Goal: Book appointment/travel/reservation

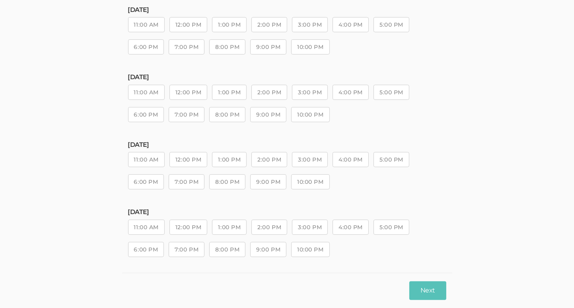
scroll to position [153, 0]
click at [433, 290] on button "Next" at bounding box center [427, 290] width 37 height 19
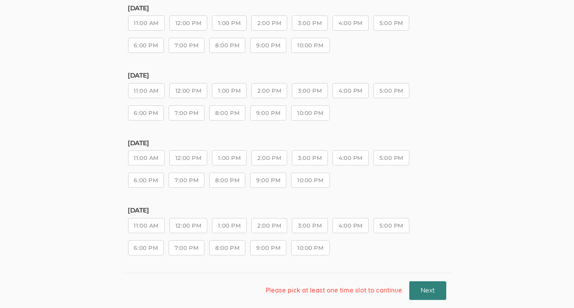
click at [424, 288] on button "Next" at bounding box center [427, 290] width 37 height 19
click at [151, 248] on button "6:00 PM" at bounding box center [146, 247] width 36 height 15
click at [425, 293] on button "Next" at bounding box center [427, 290] width 37 height 19
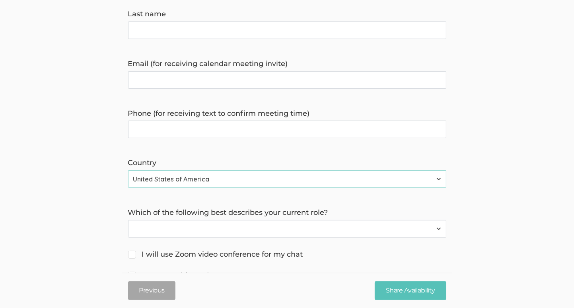
scroll to position [221, 0]
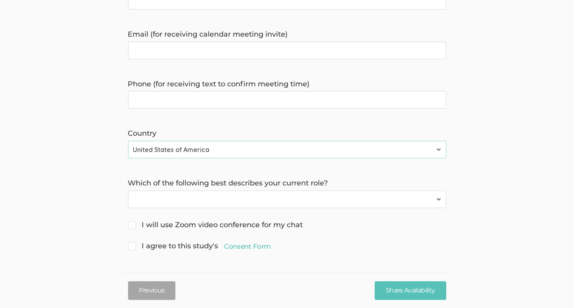
click at [436, 199] on select "C-Suite Vice President Director Middle Management Front-Line Management Individ…" at bounding box center [287, 198] width 318 height 17
select select "2"
click at [128, 190] on select "C-Suite Vice President Director Middle Management Front-Line Management Individ…" at bounding box center [287, 198] width 318 height 17
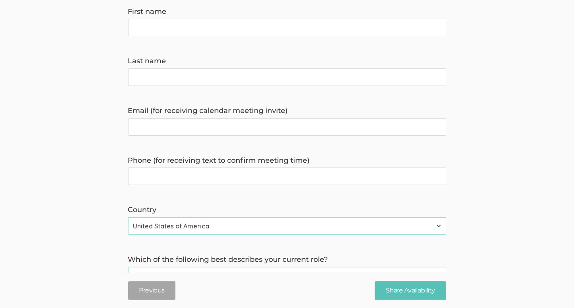
scroll to position [62, 0]
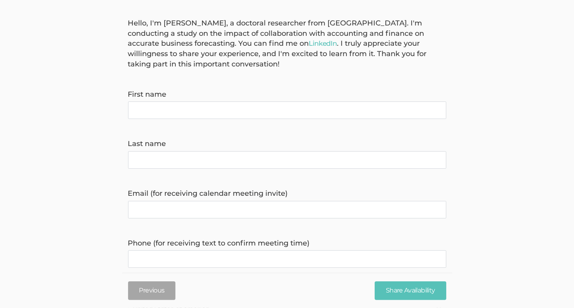
click at [201, 111] on name "First name" at bounding box center [287, 109] width 318 height 17
type name "[PERSON_NAME]"
click at [168, 152] on name "Last name" at bounding box center [287, 159] width 318 height 17
type name "[PERSON_NAME]"
click at [152, 214] on invite\) "Email (for receiving calendar meeting invite)" at bounding box center [287, 209] width 318 height 17
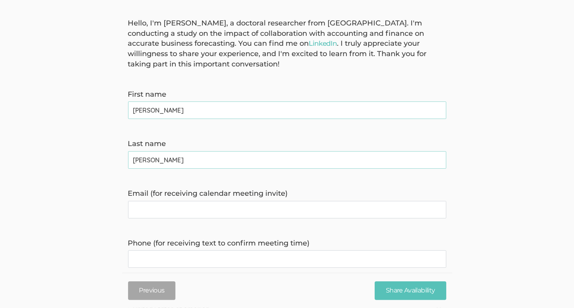
type invite\) "[EMAIL_ADDRESS][DOMAIN_NAME]"
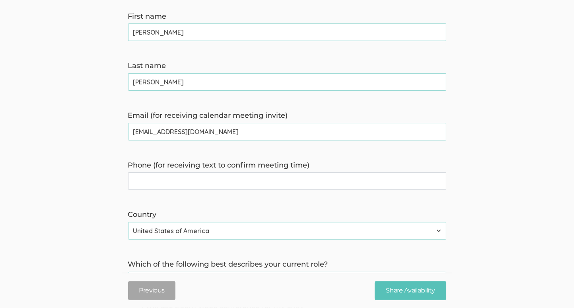
scroll to position [142, 0]
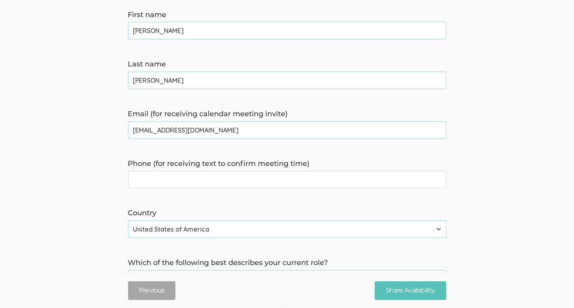
click at [214, 182] on time\) "Phone (for receiving text to confirm meeting time)" at bounding box center [287, 179] width 318 height 17
type time\) "2035618093"
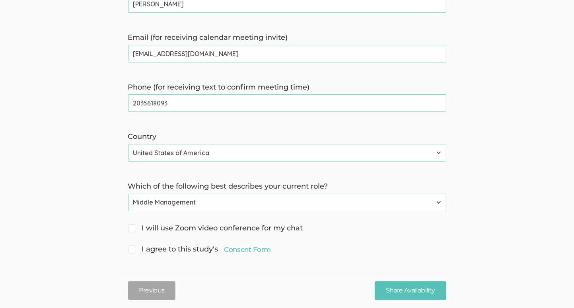
scroll to position [221, 0]
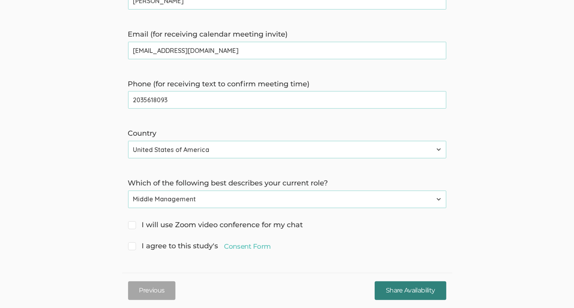
click at [407, 296] on input "Share Availability" at bounding box center [410, 290] width 71 height 19
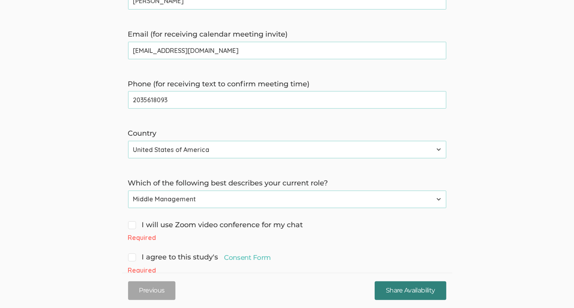
scroll to position [243, 0]
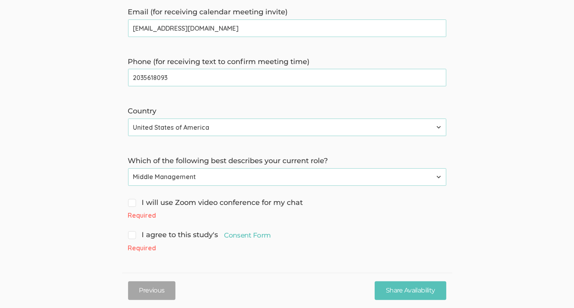
click at [130, 237] on span "I agree to this study's Consent Form" at bounding box center [199, 235] width 143 height 10
click at [130, 237] on input "I agree to this study's Consent Form" at bounding box center [130, 233] width 5 height 5
checkbox input "true"
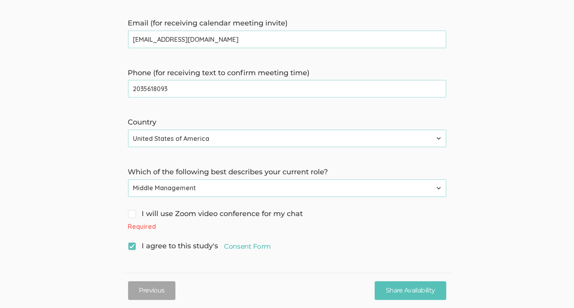
click at [135, 211] on span "I will use Zoom video conference for my chat" at bounding box center [215, 214] width 175 height 10
click at [133, 211] on input "I will use Zoom video conference for my chat" at bounding box center [130, 212] width 5 height 5
checkbox input "true"
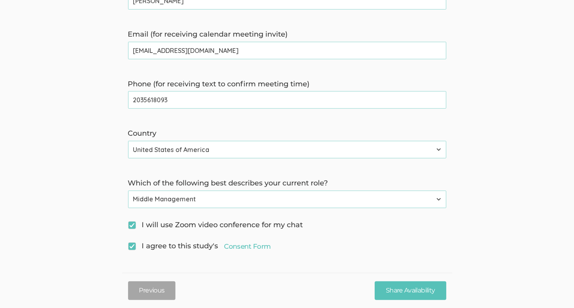
scroll to position [221, 0]
click at [411, 288] on input "Share Availability" at bounding box center [410, 290] width 71 height 19
